Goal: Task Accomplishment & Management: Manage account settings

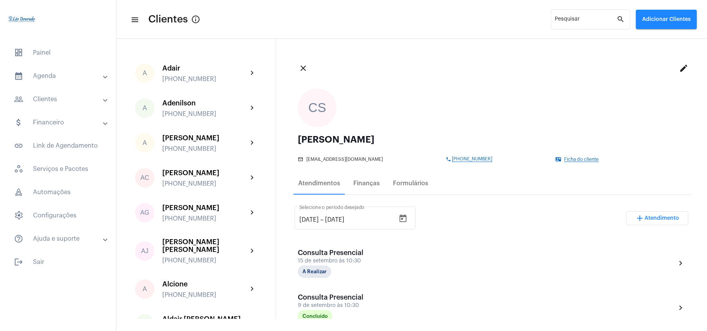
click at [56, 76] on mat-panel-title "calendar_month_outlined Agenda" at bounding box center [59, 75] width 90 height 9
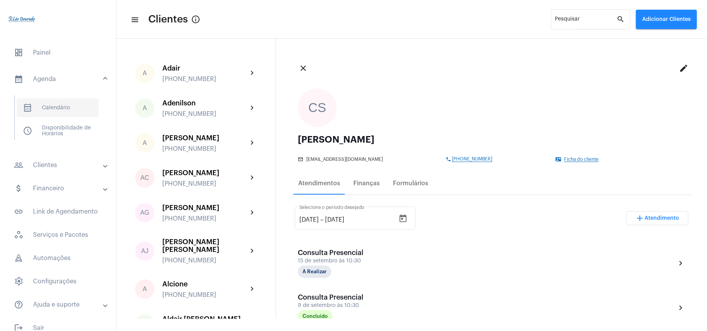
click at [63, 109] on span "calendar_month_outlined Calendário" at bounding box center [58, 108] width 82 height 19
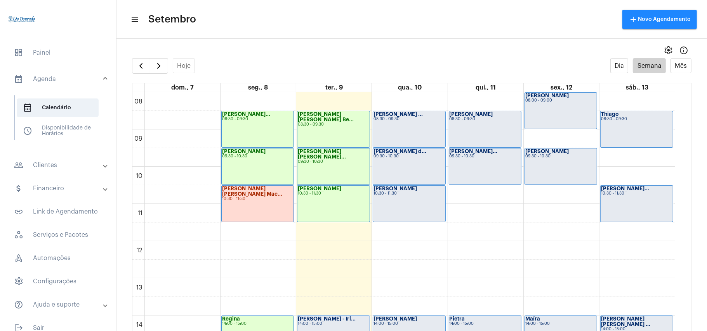
scroll to position [483, 0]
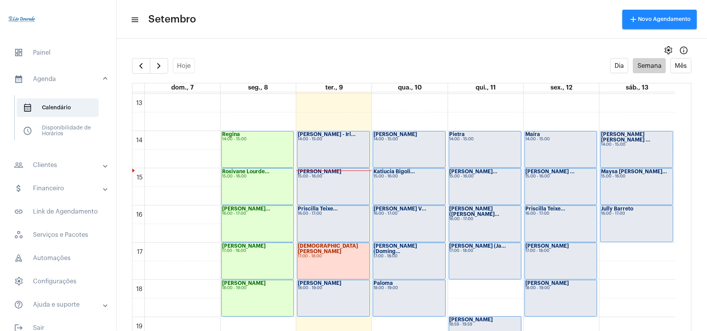
click at [53, 167] on mat-panel-title "people_outline Clientes" at bounding box center [59, 165] width 90 height 9
click at [59, 133] on span "people_outline Meus Clientes" at bounding box center [58, 132] width 82 height 19
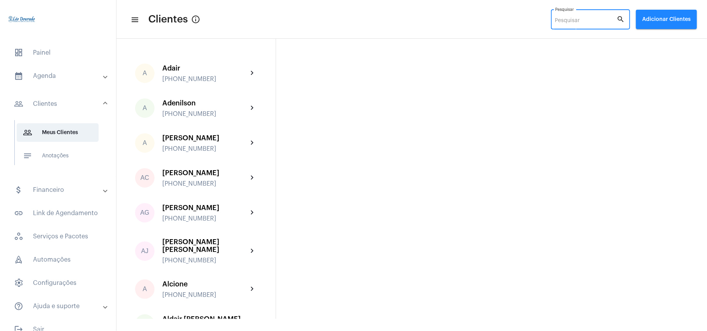
click at [573, 19] on input "Pesquisar" at bounding box center [586, 21] width 62 height 6
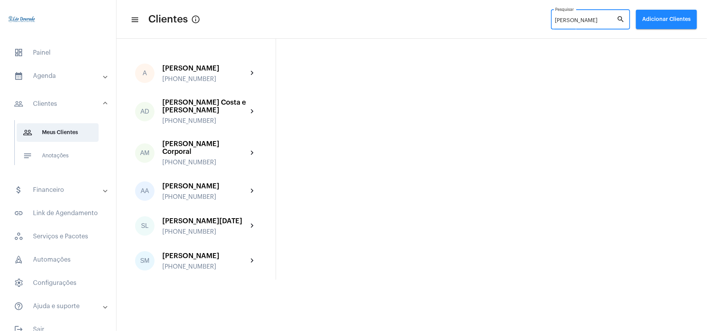
type input "[PERSON_NAME]"
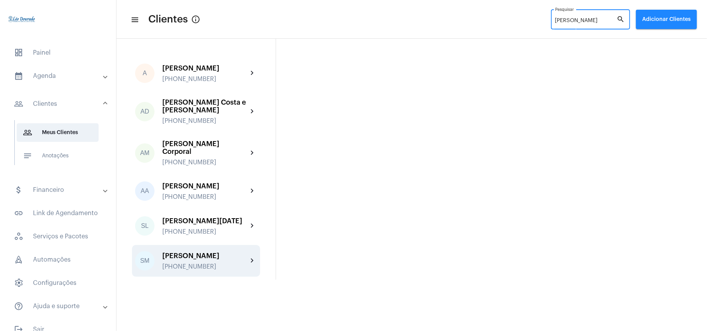
click at [201, 264] on div "[PHONE_NUMBER]" at bounding box center [204, 267] width 85 height 7
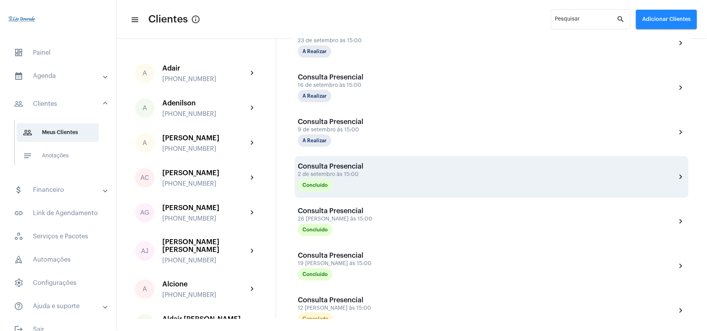
scroll to position [310, 0]
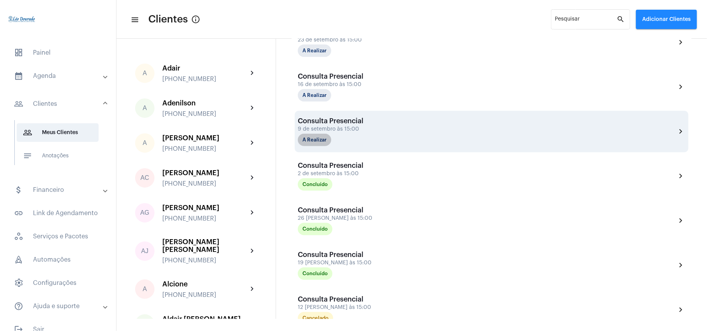
click at [312, 136] on mat-chip "A Realizar" at bounding box center [314, 140] width 33 height 12
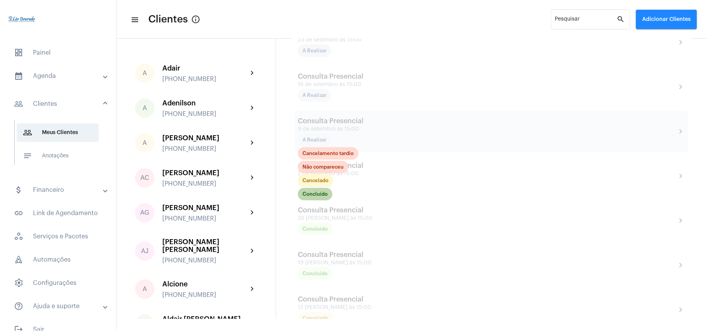
click at [315, 193] on mat-chip "Concluído" at bounding box center [315, 194] width 35 height 12
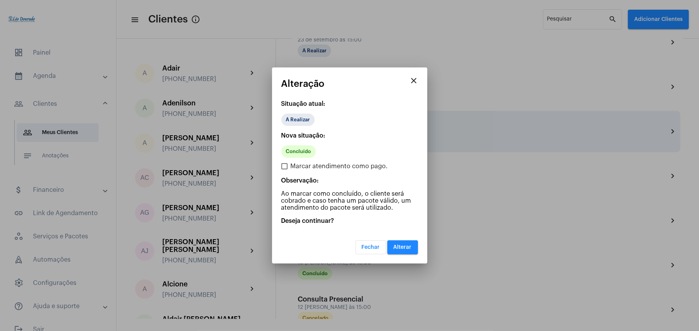
click at [302, 168] on span "Marcar atendimento como pago." at bounding box center [339, 166] width 97 height 9
click at [284, 170] on input "Marcar atendimento como pago." at bounding box center [284, 170] width 0 height 0
checkbox input "true"
click at [406, 248] on span "Alterar" at bounding box center [403, 247] width 18 height 5
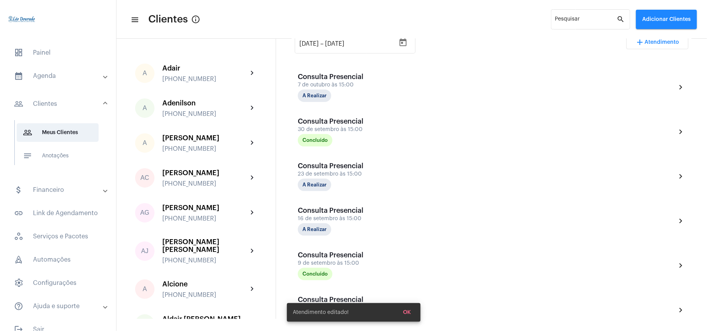
scroll to position [221, 0]
